Goal: Task Accomplishment & Management: Use online tool/utility

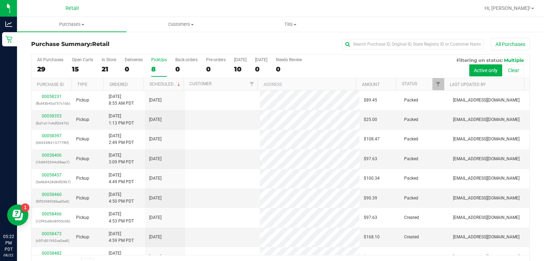
click at [153, 69] on div "8" at bounding box center [159, 69] width 16 height 8
click at [0, 0] on input "PickUps 8" at bounding box center [0, 0] width 0 height 0
click at [410, 83] on link "Status" at bounding box center [409, 83] width 15 height 5
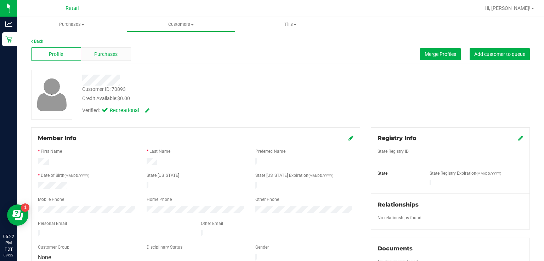
click at [110, 55] on span "Purchases" at bounding box center [105, 54] width 23 height 7
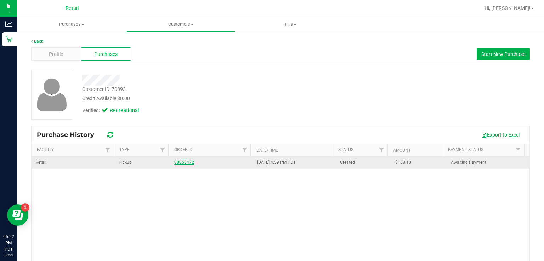
click at [181, 161] on link "00058472" at bounding box center [184, 162] width 20 height 5
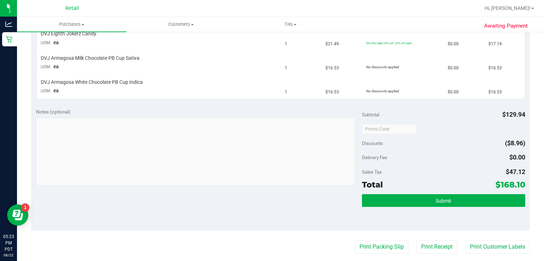
scroll to position [294, 0]
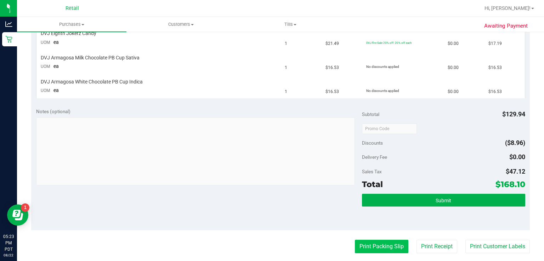
click at [369, 247] on button "Print Packing Slip" at bounding box center [381, 246] width 53 height 13
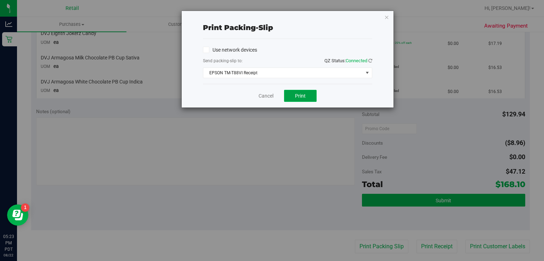
click at [309, 99] on button "Print" at bounding box center [300, 96] width 33 height 12
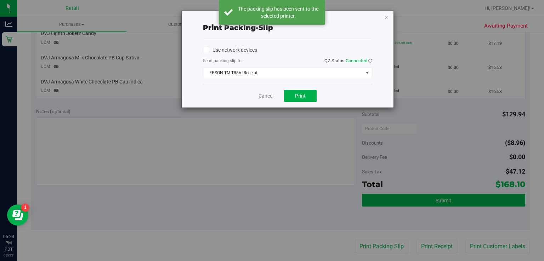
click at [263, 98] on link "Cancel" at bounding box center [265, 95] width 15 height 7
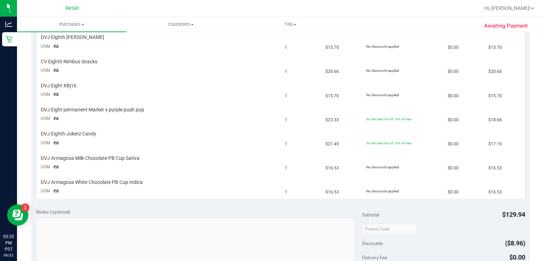
scroll to position [194, 0]
